Goal: Information Seeking & Learning: Find contact information

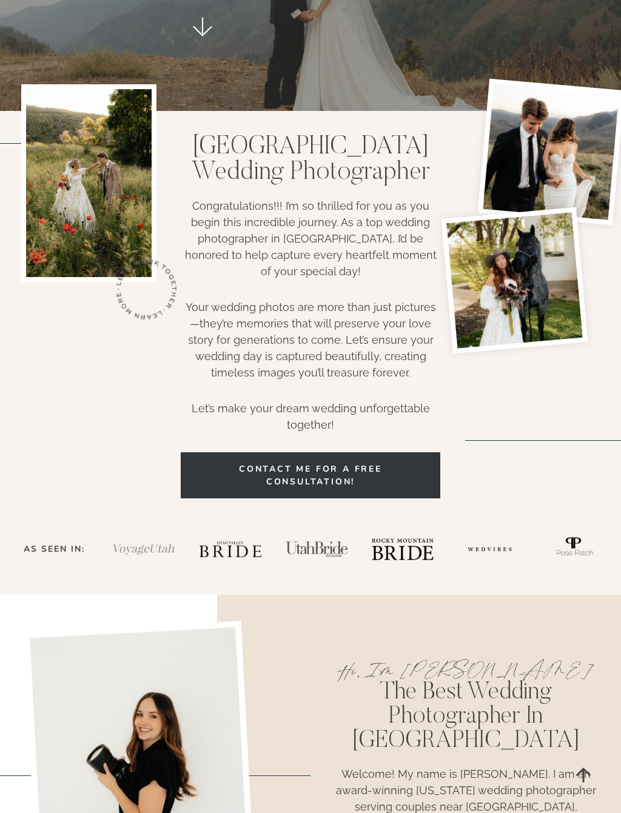
scroll to position [319, 0]
